Goal: Check status: Check status

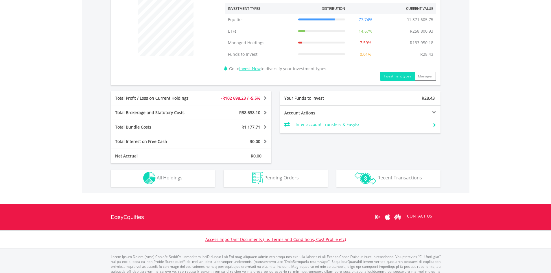
scroll to position [210, 0]
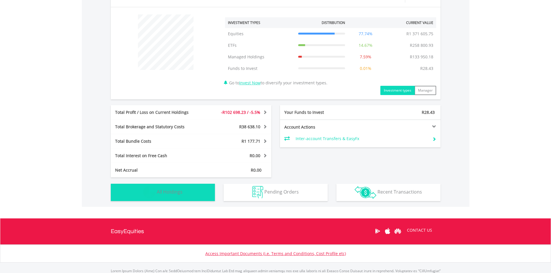
click at [175, 185] on button "Holdings All Holdings" at bounding box center [163, 192] width 104 height 17
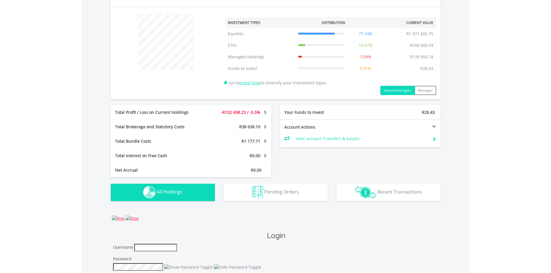
scroll to position [423, 0]
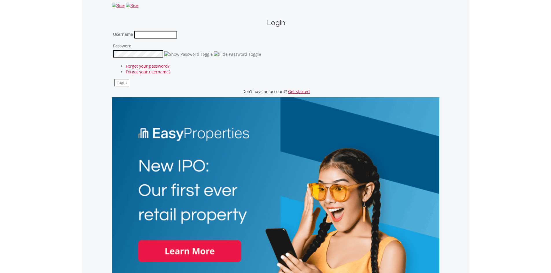
type input "**********"
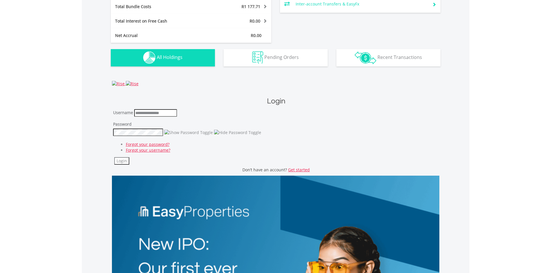
scroll to position [250, 0]
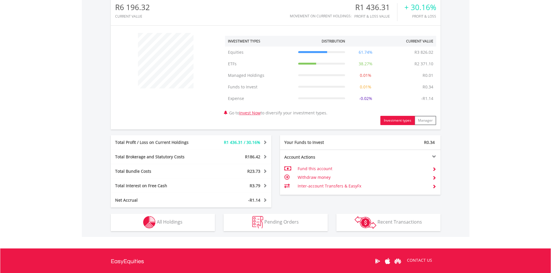
scroll to position [202, 0]
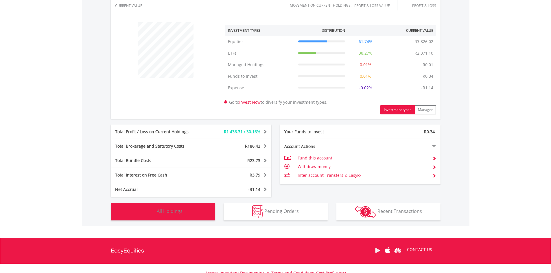
click at [181, 212] on span "All Holdings" at bounding box center [170, 211] width 26 height 6
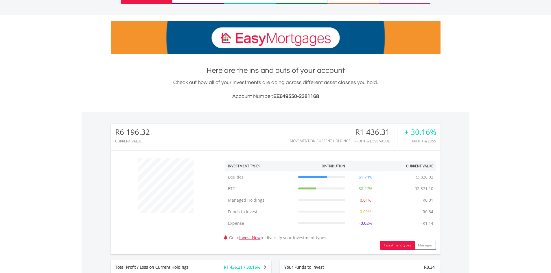
scroll to position [0, 0]
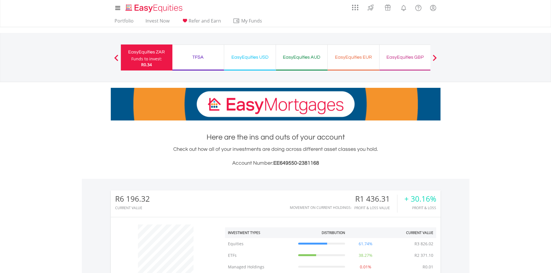
click at [242, 59] on div "EasyEquities USD" at bounding box center [249, 57] width 45 height 8
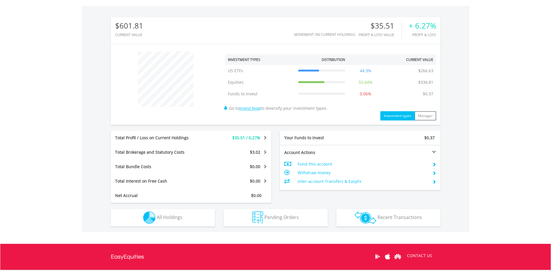
scroll to position [173, 0]
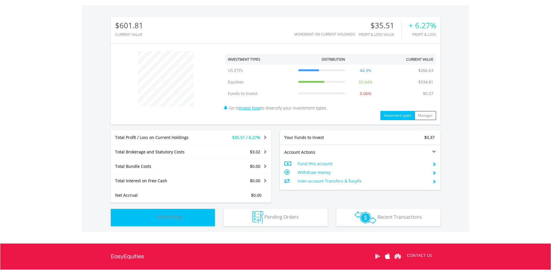
click at [166, 220] on span "All Holdings" at bounding box center [170, 217] width 26 height 6
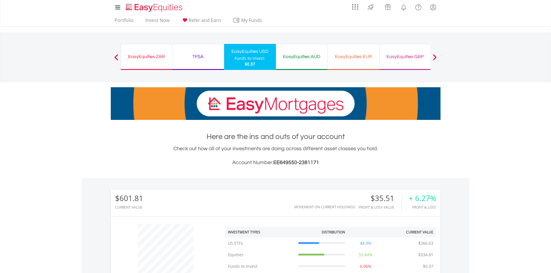
scroll to position [0, 0]
